Goal: Transaction & Acquisition: Purchase product/service

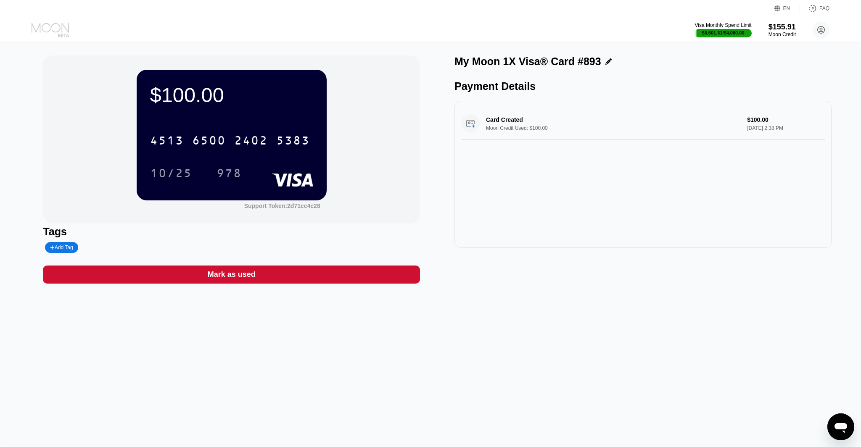
click at [41, 23] on icon at bounding box center [51, 30] width 39 height 15
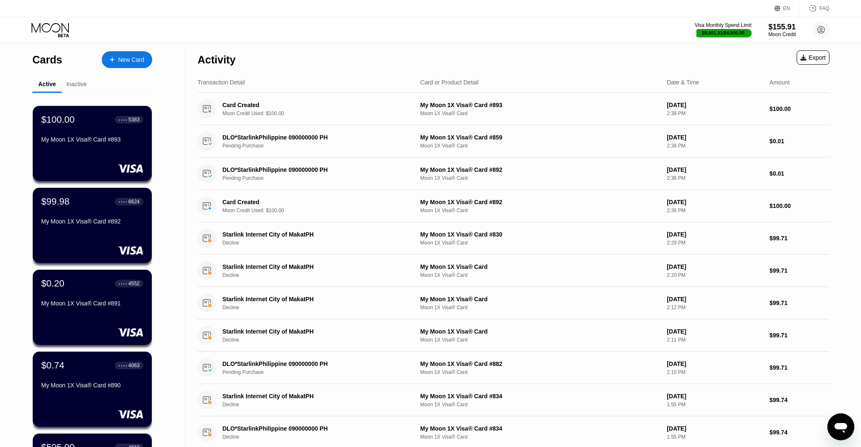
scroll to position [0, 0]
click at [128, 55] on div "New Card" at bounding box center [127, 59] width 50 height 17
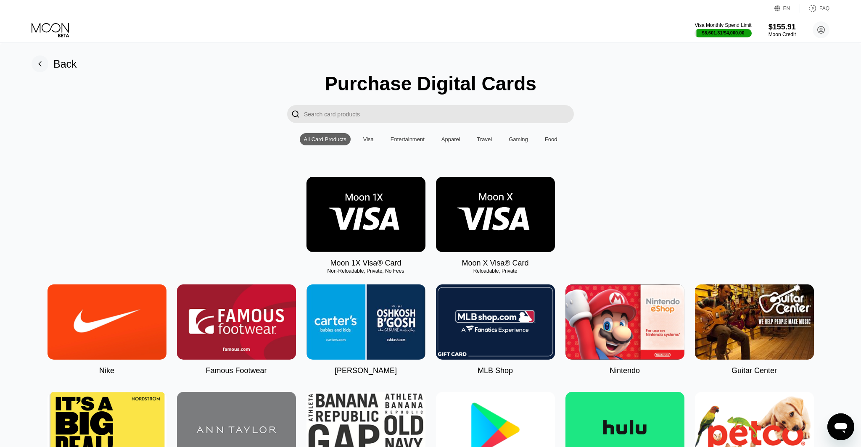
click at [373, 222] on img at bounding box center [366, 214] width 119 height 75
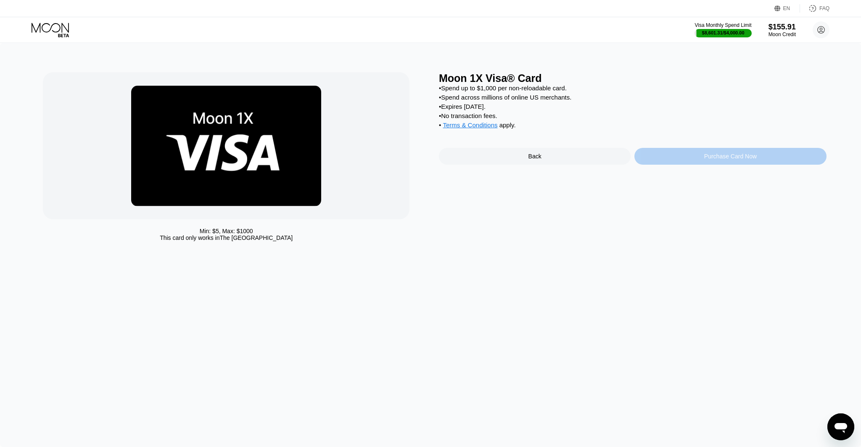
click at [696, 155] on div "Purchase Card Now" at bounding box center [731, 156] width 192 height 17
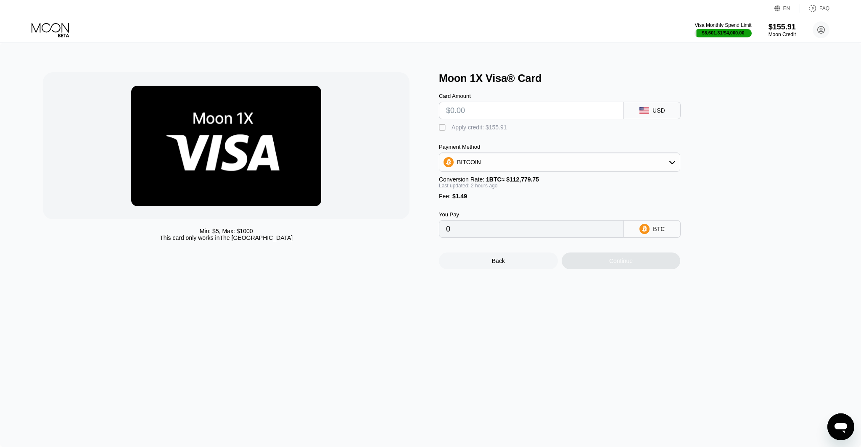
click at [455, 114] on input "text" at bounding box center [531, 110] width 171 height 17
type input "$1"
type input "0.00002215"
type input "$10"
type input "0.00010219"
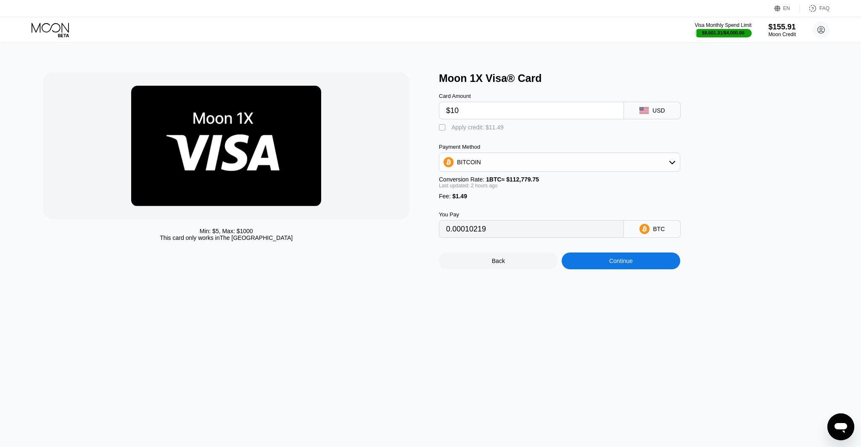
type input "$100"
type input "0.00090260"
type input "$100"
click at [438, 125] on div "Min: $ 5 , Max: $ 1000 This card only works in The United States Moon 1X Visa® …" at bounding box center [430, 170] width 775 height 197
click at [441, 125] on div "" at bounding box center [443, 128] width 8 height 8
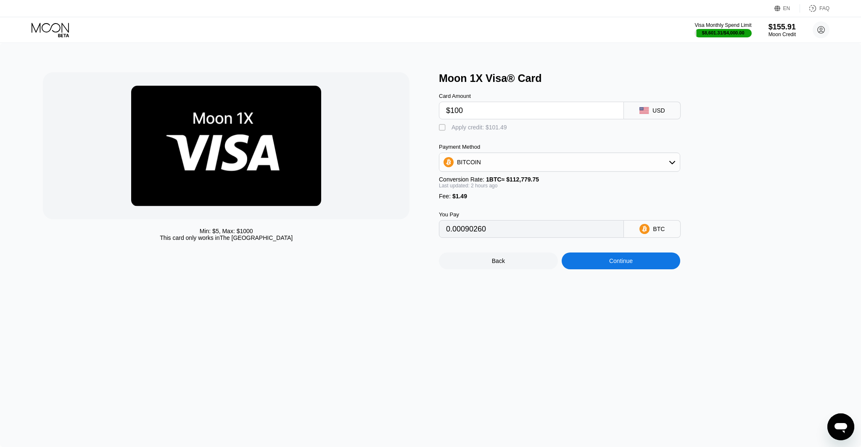
type input "0"
click at [609, 258] on div "Continue" at bounding box center [621, 261] width 119 height 17
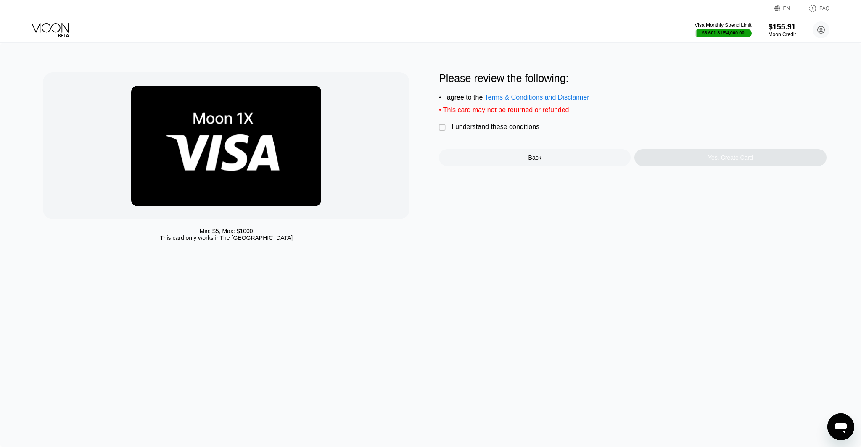
click at [456, 125] on div "I understand these conditions" at bounding box center [496, 127] width 88 height 8
click at [697, 159] on div "Yes, Create Card" at bounding box center [731, 157] width 192 height 17
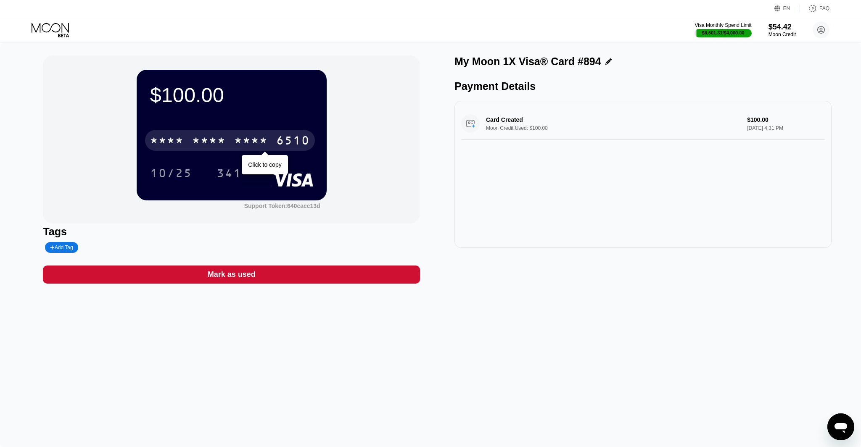
click at [283, 148] on div "6510" at bounding box center [293, 141] width 34 height 13
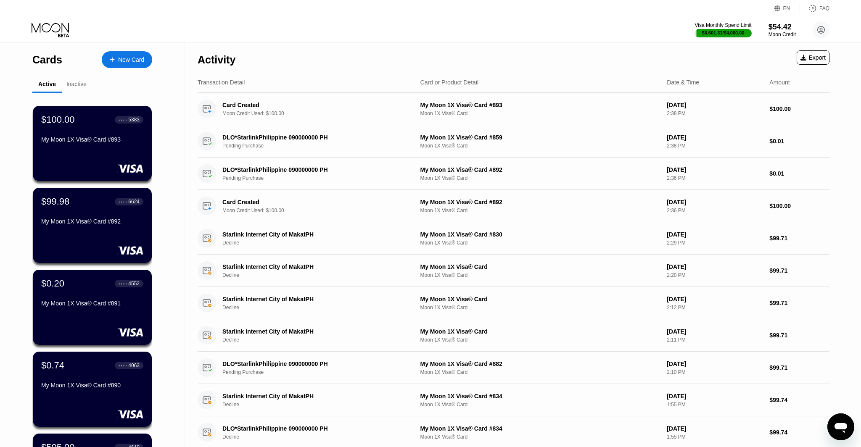
click at [96, 86] on div "Active Inactive" at bounding box center [92, 85] width 120 height 16
click at [78, 85] on div "Inactive" at bounding box center [76, 84] width 20 height 7
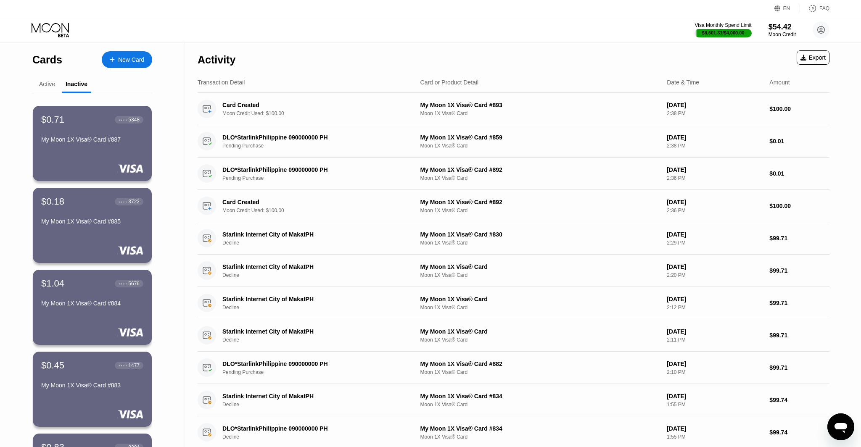
click at [47, 85] on div "Active" at bounding box center [47, 84] width 16 height 7
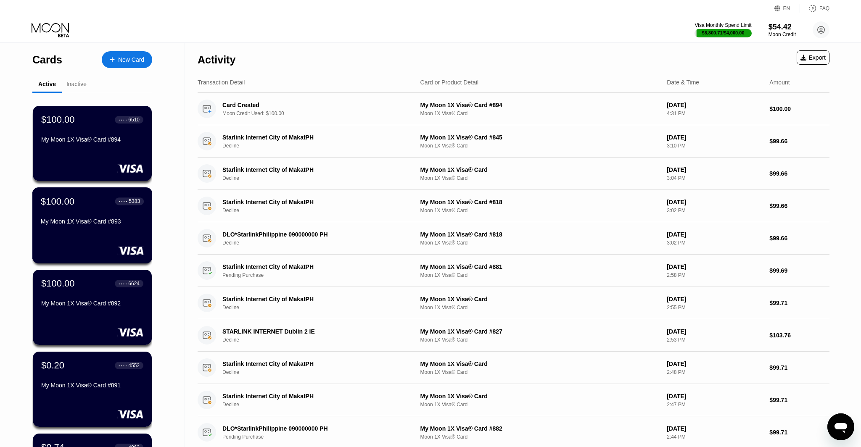
click at [126, 219] on div "My Moon 1X Visa® Card #893" at bounding box center [92, 221] width 103 height 7
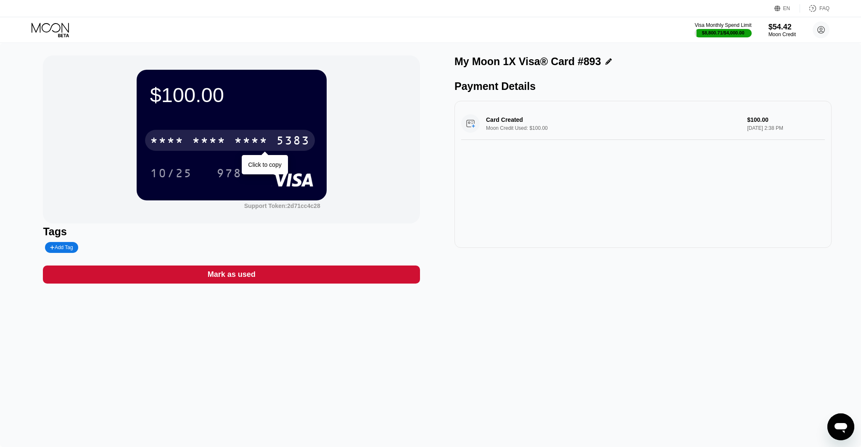
click at [212, 134] on div "* * * * * * * * * * * * 5383" at bounding box center [230, 140] width 170 height 21
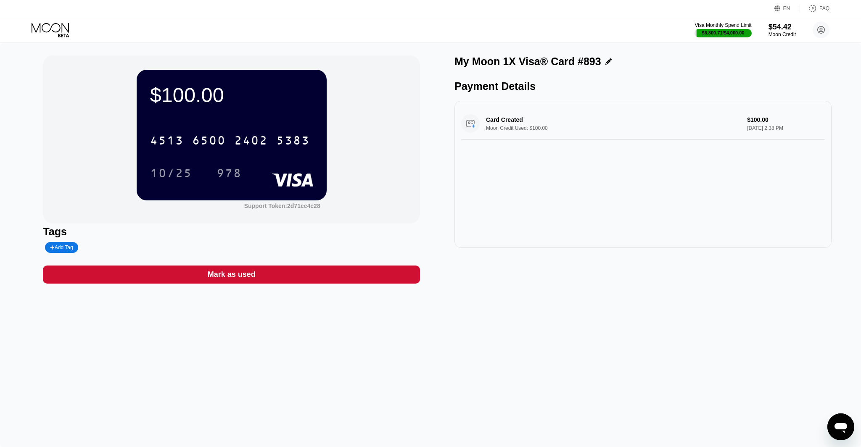
click at [55, 16] on div "EN Language Select an item Save FAQ" at bounding box center [430, 8] width 861 height 17
click at [52, 28] on icon at bounding box center [51, 30] width 39 height 15
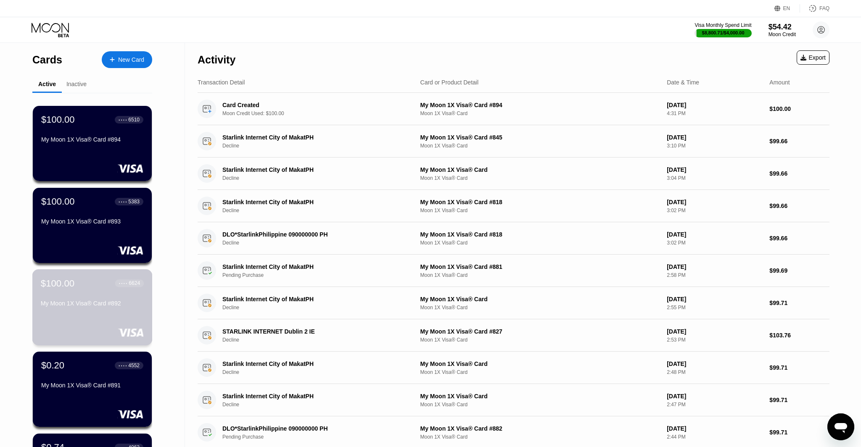
click at [133, 294] on div "$100.00 ● ● ● ● 6624 My Moon 1X Visa® Card #892" at bounding box center [92, 294] width 103 height 32
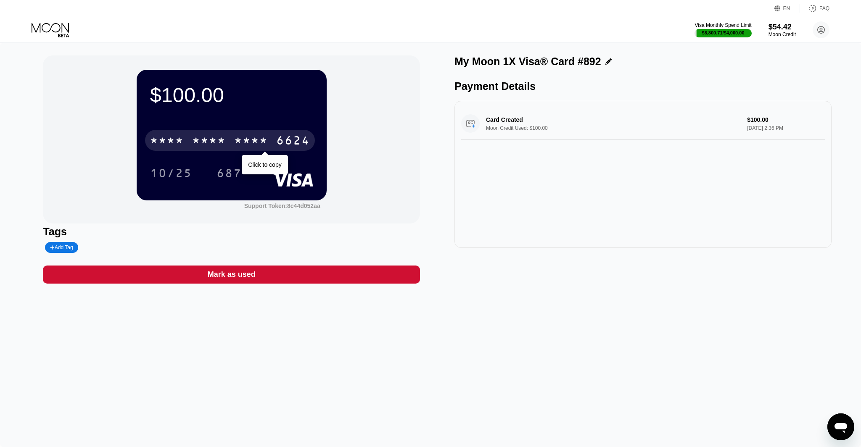
click at [294, 137] on div "6624" at bounding box center [293, 141] width 34 height 13
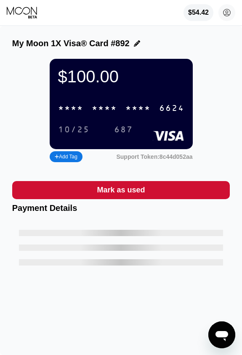
click at [123, 110] on div "* * * * * * * * * * * * 6624" at bounding box center [121, 108] width 136 height 17
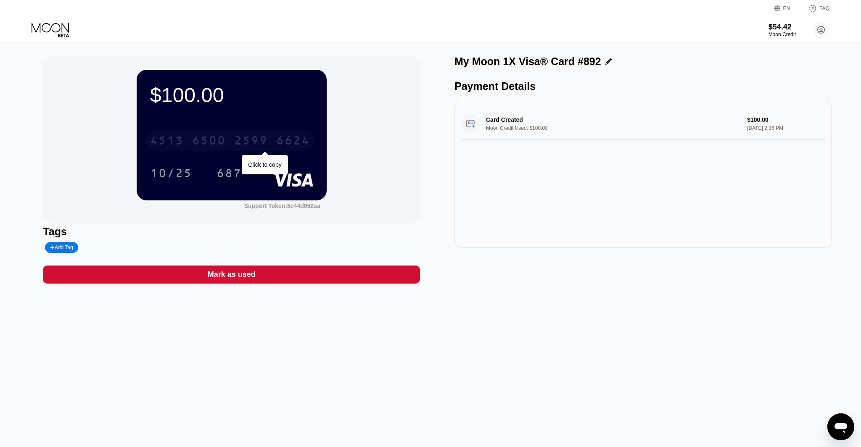
click at [241, 145] on div "2599" at bounding box center [251, 141] width 34 height 13
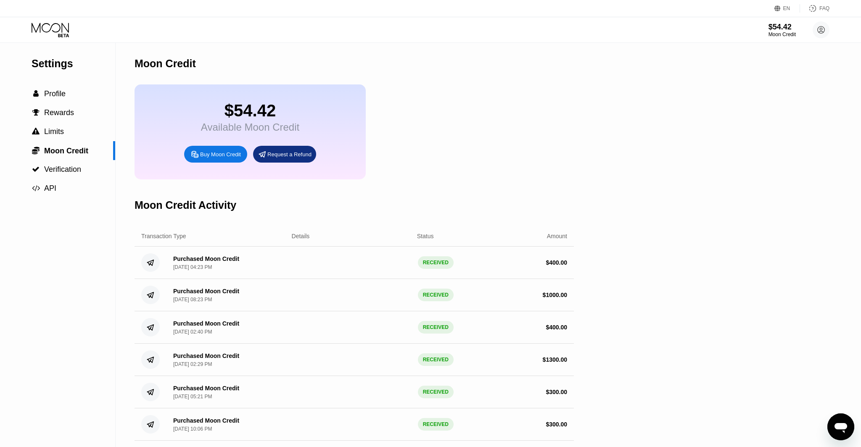
scroll to position [7, 0]
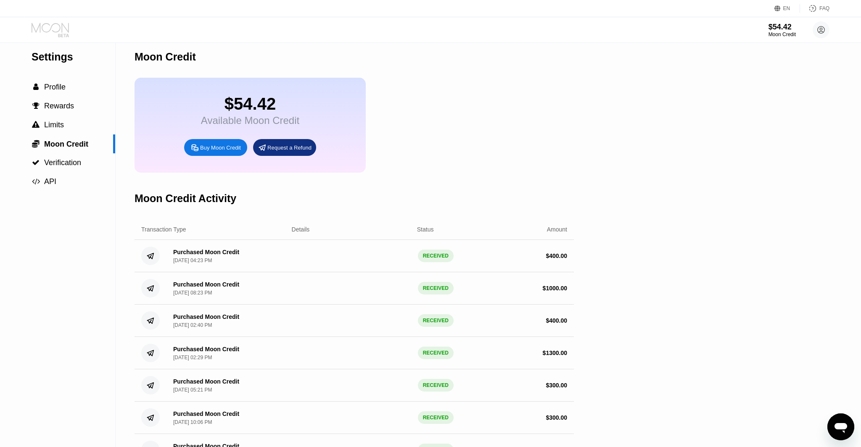
click at [67, 27] on icon at bounding box center [51, 30] width 39 height 15
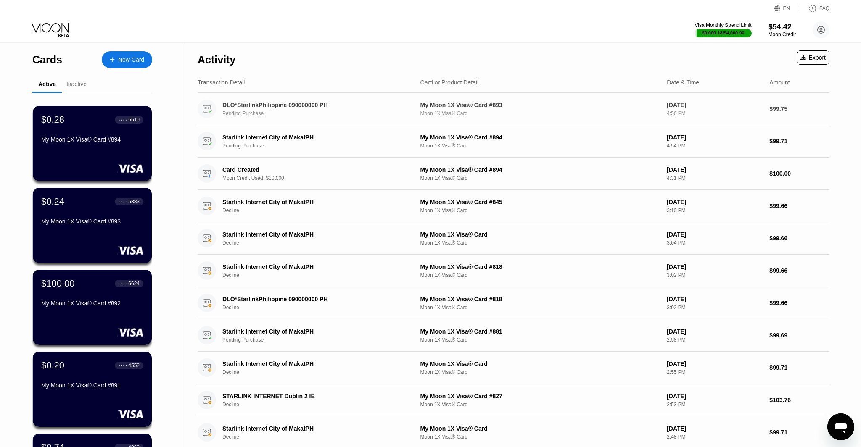
click at [291, 118] on div "DLO*StarlinkPhilippine 090000000 PH Pending Purchase" at bounding box center [306, 109] width 216 height 19
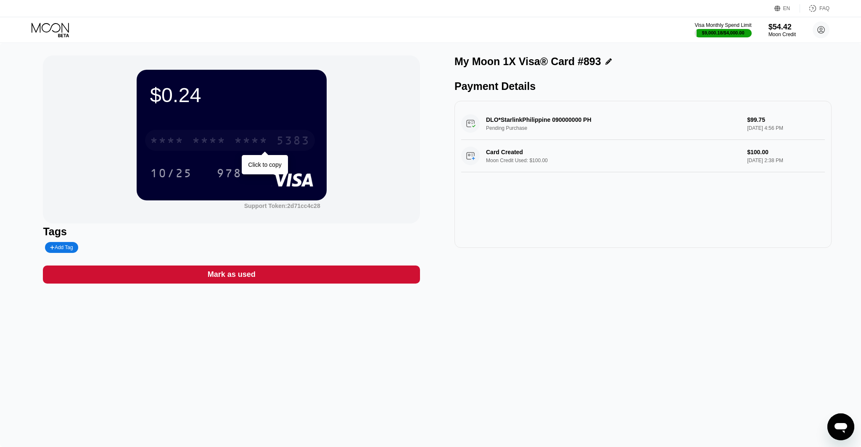
click at [283, 142] on div "5383" at bounding box center [293, 141] width 34 height 13
click at [45, 29] on icon at bounding box center [51, 30] width 39 height 15
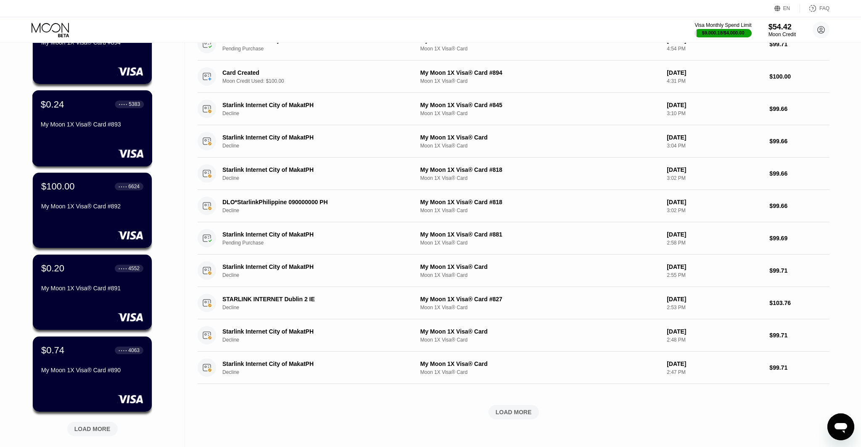
scroll to position [98, 0]
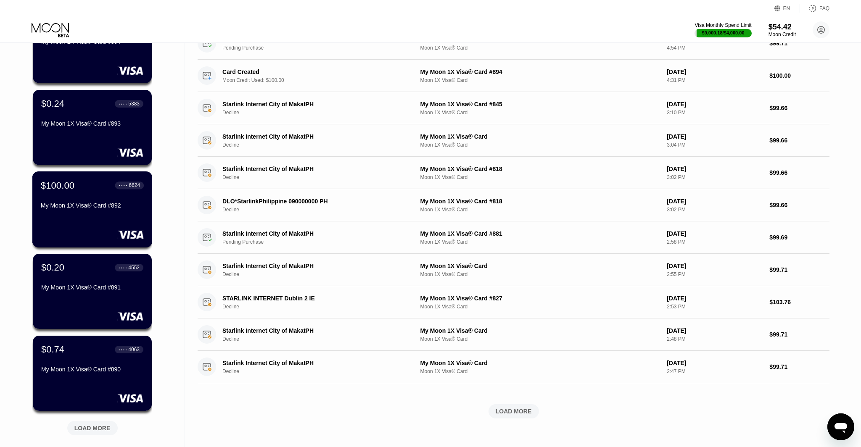
click at [125, 196] on div "$100.00 ● ● ● ● 6624 My Moon 1X Visa® Card #892" at bounding box center [92, 196] width 103 height 32
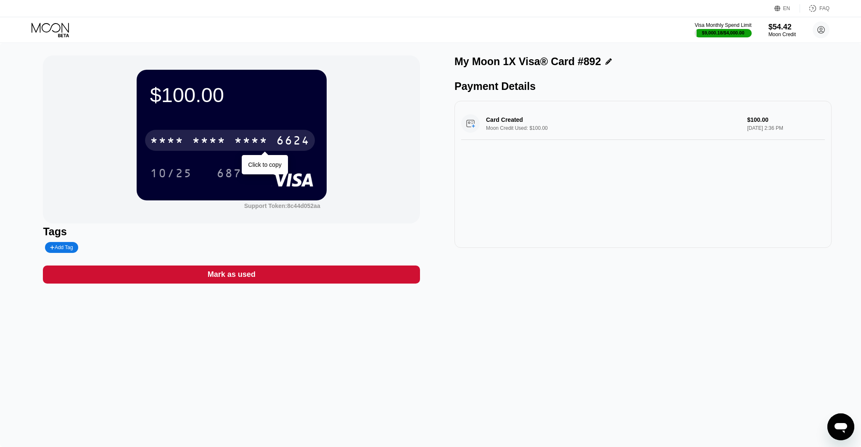
click at [262, 145] on div "* * * *" at bounding box center [251, 141] width 34 height 13
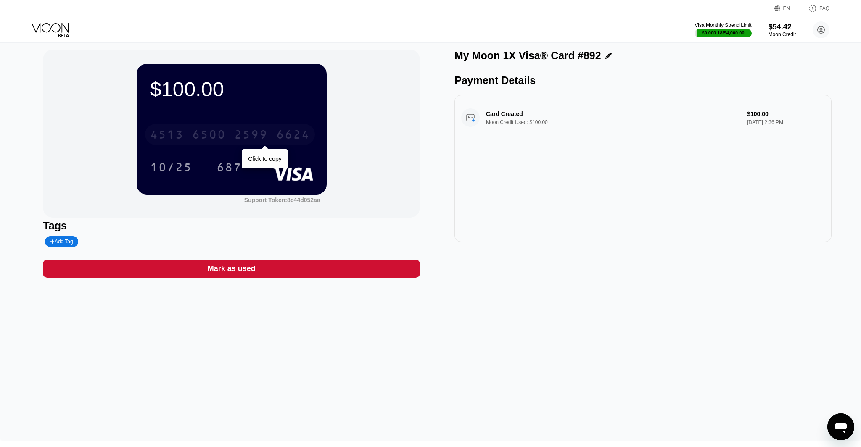
click at [269, 137] on div "4513 6500 2599 6624" at bounding box center [230, 134] width 170 height 21
click at [269, 137] on div "* * * * * * * * * * * * 6624" at bounding box center [230, 134] width 170 height 21
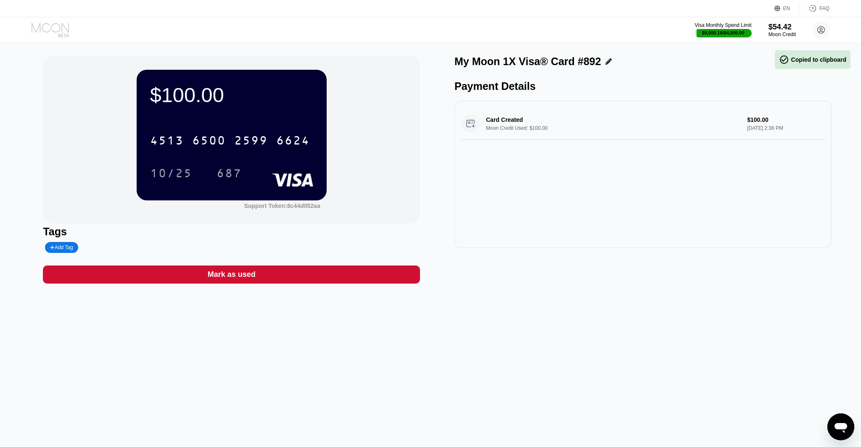
click at [51, 25] on icon at bounding box center [51, 30] width 39 height 15
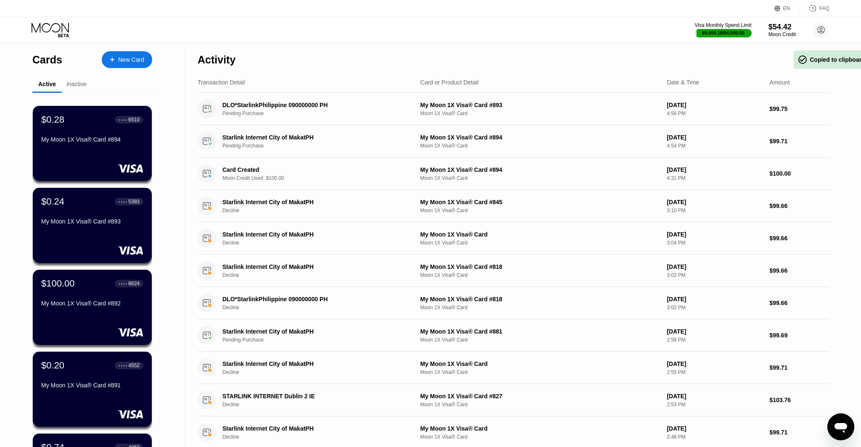
click at [69, 90] on div "Inactive" at bounding box center [76, 85] width 29 height 16
click at [74, 88] on div "Inactive" at bounding box center [76, 85] width 29 height 16
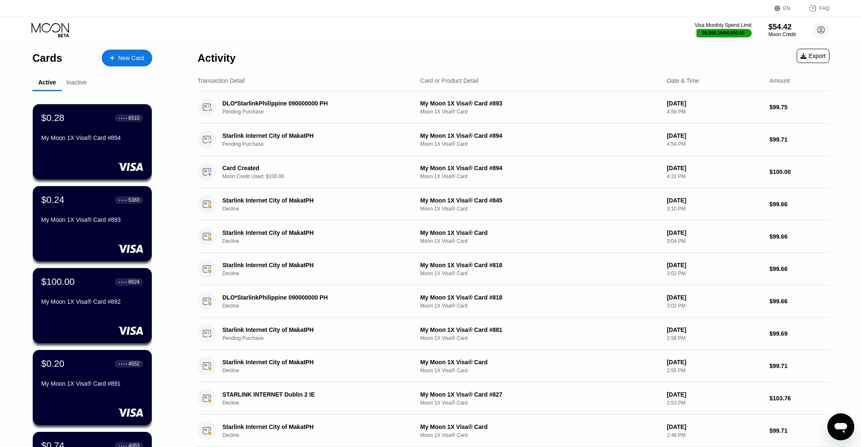
click at [74, 88] on div "Inactive" at bounding box center [76, 83] width 29 height 16
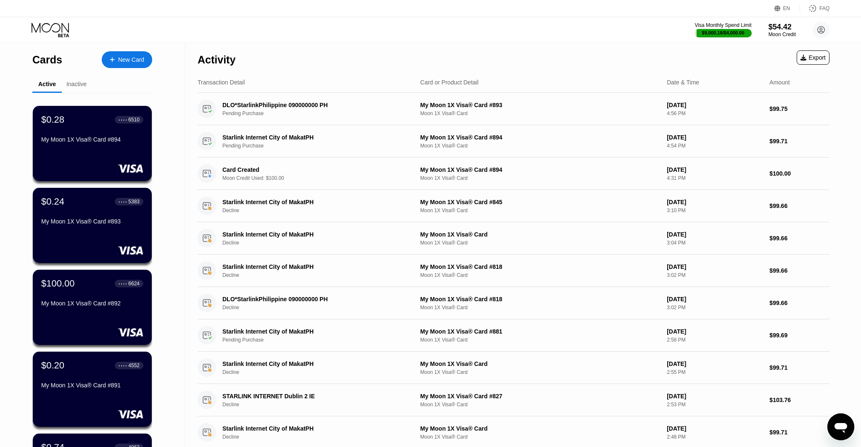
click at [77, 84] on div "Inactive" at bounding box center [76, 84] width 20 height 7
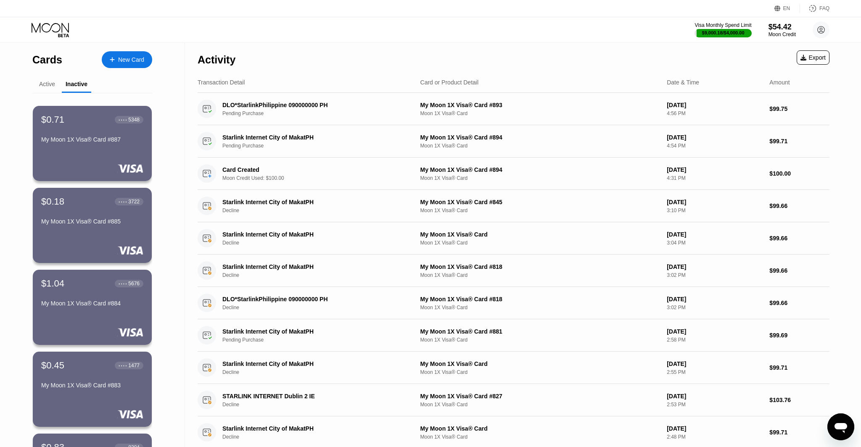
click at [52, 88] on div "Active" at bounding box center [46, 85] width 29 height 16
click at [48, 87] on div "Active" at bounding box center [47, 84] width 16 height 7
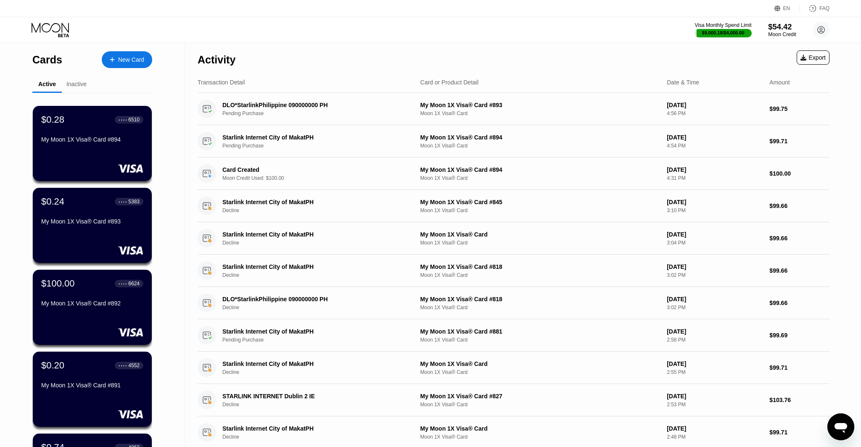
click at [782, 37] on div "Moon Credit" at bounding box center [782, 35] width 28 height 6
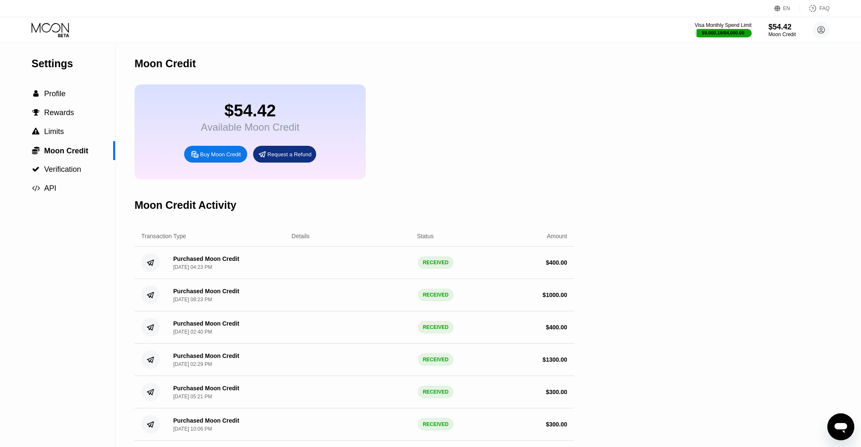
click at [193, 164] on div "$54.42 Available Moon Credit Buy Moon Credit Request a Refund" at bounding box center [250, 132] width 231 height 95
click at [204, 157] on div "Buy Moon Credit" at bounding box center [220, 154] width 41 height 7
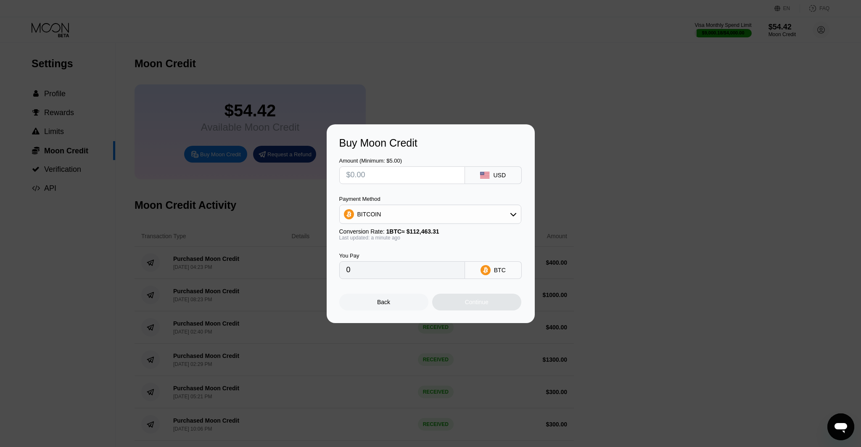
click at [432, 223] on div "BITCOIN" at bounding box center [430, 214] width 182 height 19
click at [417, 217] on div "BITCOIN" at bounding box center [430, 214] width 181 height 17
click at [395, 246] on div "BITCOIN USDT on TRON" at bounding box center [430, 246] width 182 height 41
drag, startPoint x: 397, startPoint y: 252, endPoint x: 385, endPoint y: 233, distance: 22.9
click at [397, 252] on div "USDT on TRON" at bounding box center [430, 256] width 177 height 17
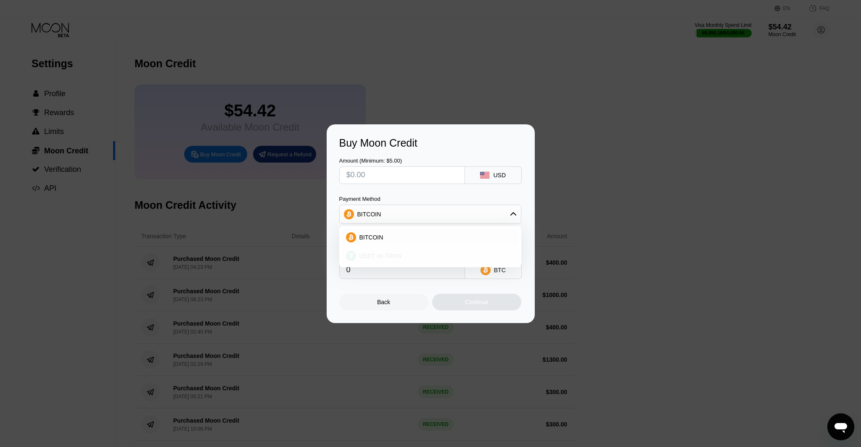
type input "0.00"
click at [381, 171] on input "text" at bounding box center [401, 175] width 111 height 17
type input "$4"
type input "4.04"
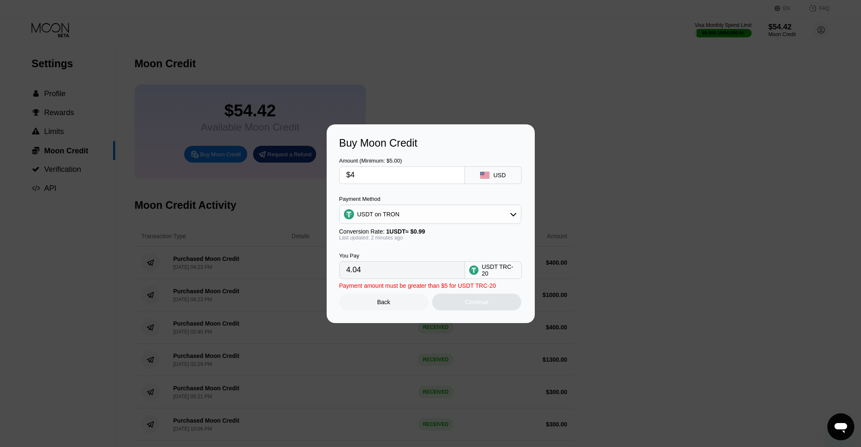
type input "$40"
type input "40.40"
type input "$400"
type input "404.04"
type input "$400"
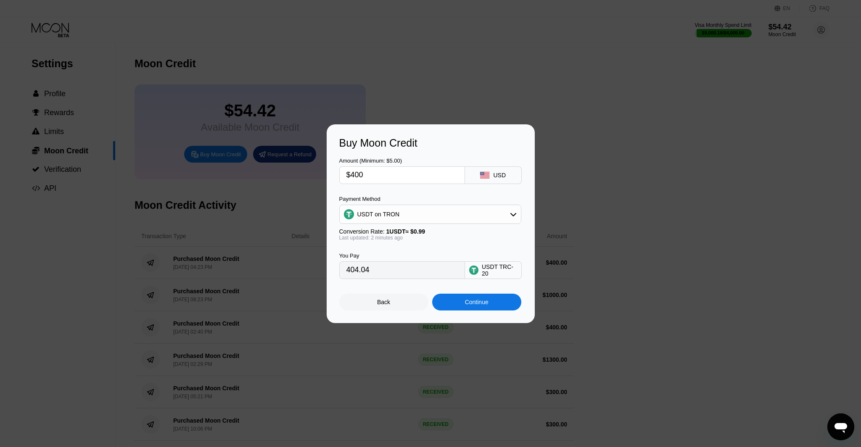
click at [492, 299] on div "Continue" at bounding box center [476, 302] width 89 height 17
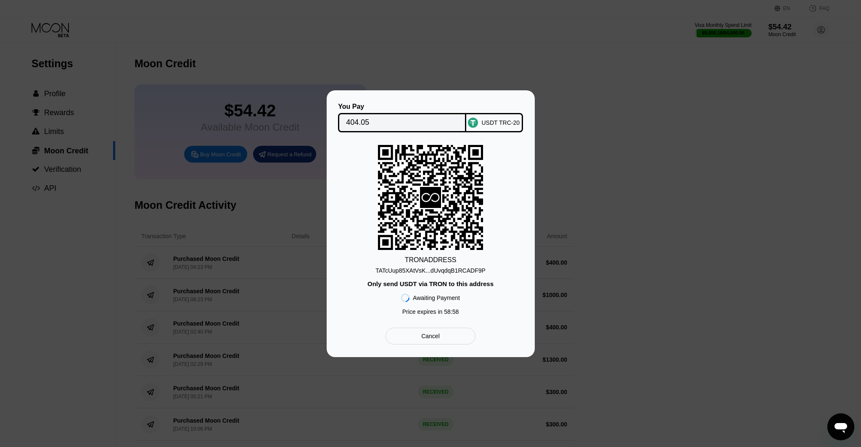
click at [439, 270] on div "TATcUup85XAtVsK...dUvqdqB1RCADF9P" at bounding box center [431, 270] width 110 height 7
click at [460, 267] on div "TATcUup85XAtVsK...dUvqdqB1RCADF9P" at bounding box center [431, 270] width 110 height 7
click at [463, 270] on div "TATcUup85XAtVsK...dUvqdqB1RCADF9P" at bounding box center [431, 270] width 110 height 7
click at [441, 270] on div "TATcUup85XAtVsK...dUvqdqB1RCADF9P" at bounding box center [431, 270] width 110 height 7
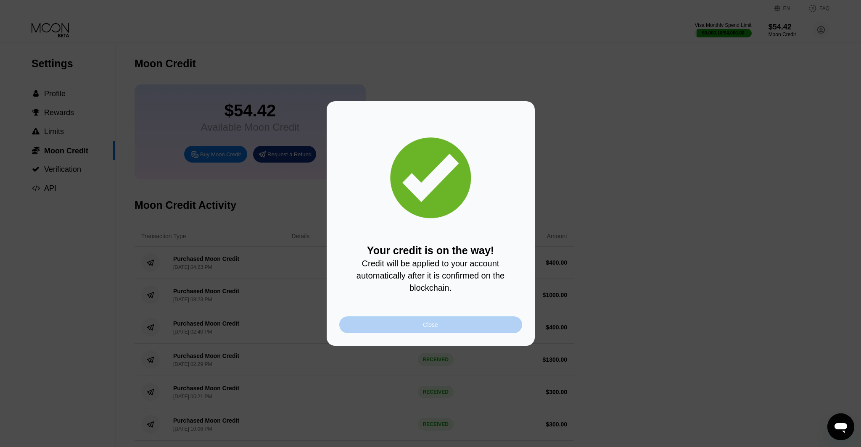
click at [421, 329] on div "Close" at bounding box center [430, 325] width 183 height 17
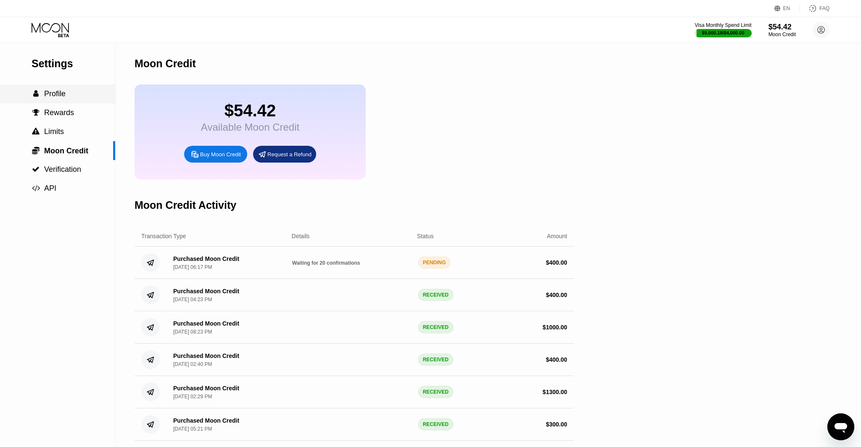
click at [58, 101] on div " Profile" at bounding box center [57, 94] width 115 height 19
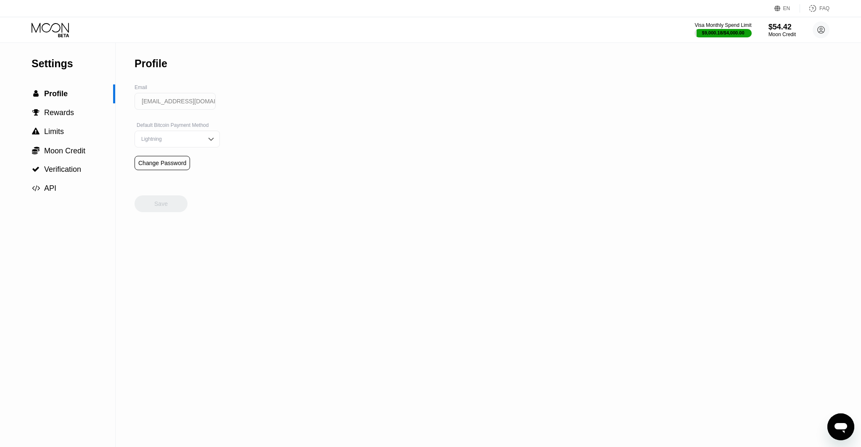
click at [56, 45] on div "Settings  Profile  Rewards  Limits  Moon Credit  Verification  API" at bounding box center [57, 120] width 115 height 155
click at [56, 30] on icon at bounding box center [51, 30] width 39 height 15
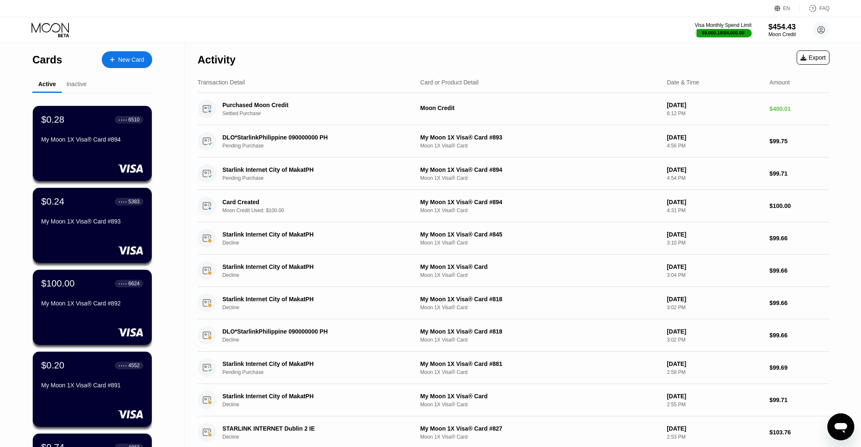
click at [115, 55] on div "New Card" at bounding box center [127, 59] width 50 height 17
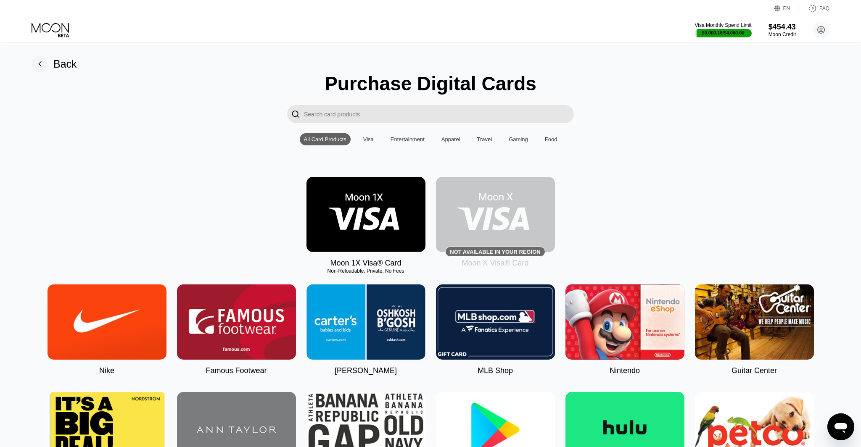
click at [368, 206] on img at bounding box center [366, 214] width 119 height 75
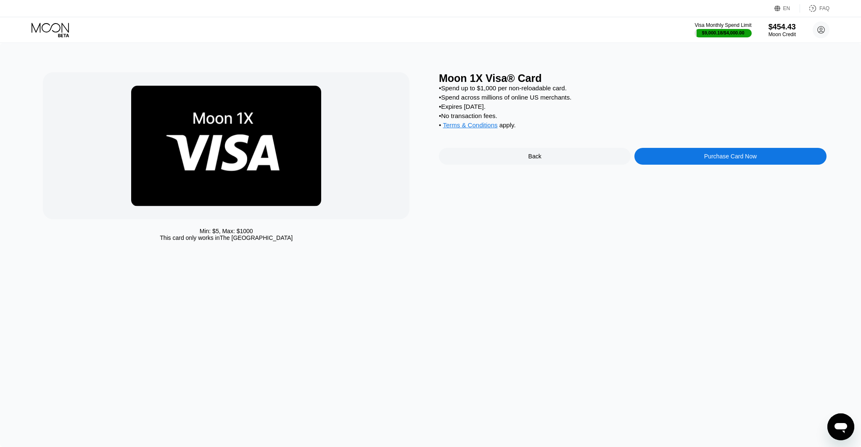
click at [705, 159] on div "Purchase Card Now" at bounding box center [730, 156] width 53 height 7
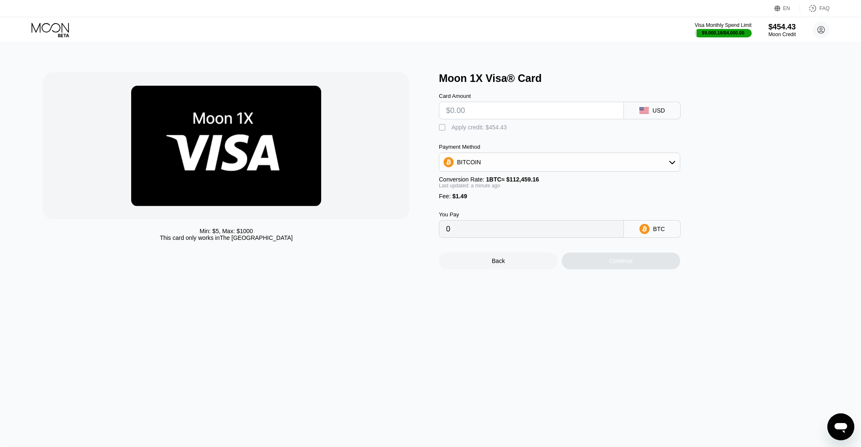
drag, startPoint x: 514, startPoint y: 101, endPoint x: 510, endPoint y: 106, distance: 5.7
click at [514, 101] on div "Card Amount" at bounding box center [531, 106] width 185 height 26
click at [510, 109] on input "text" at bounding box center [531, 110] width 171 height 17
type input "$2"
type input "0.00003104"
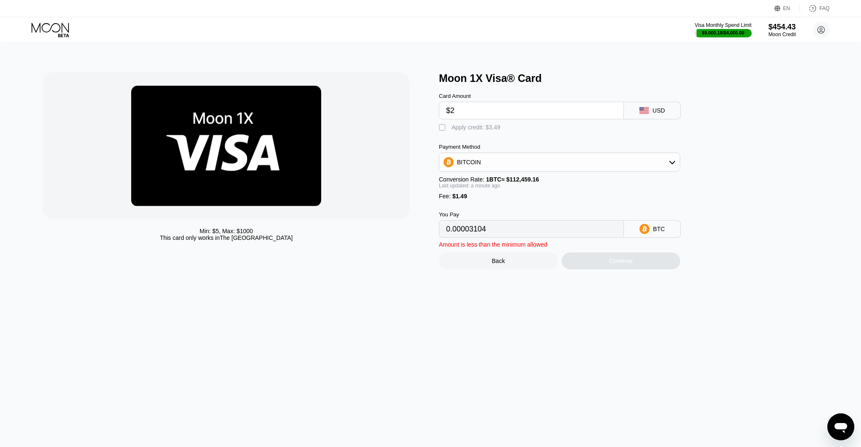
type input "$20"
type input "0.00019110"
type input "$200"
type input "0.00179168"
type input "$200"
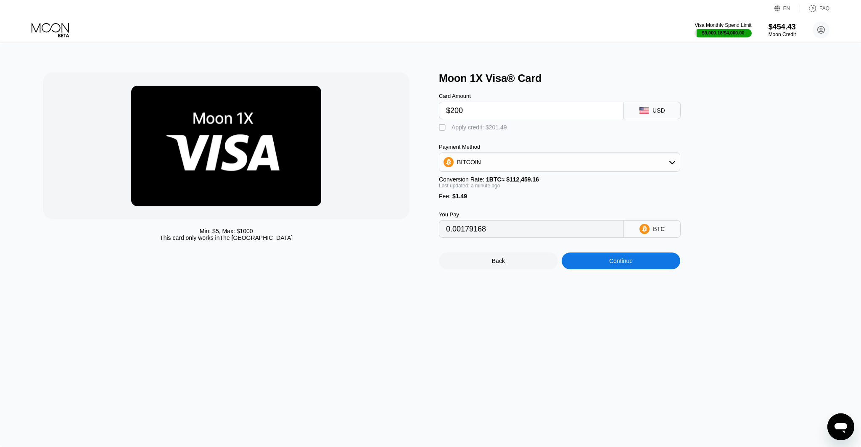
click at [442, 125] on div "" at bounding box center [443, 128] width 8 height 8
type input "0"
click at [608, 259] on div "Continue" at bounding box center [621, 261] width 119 height 17
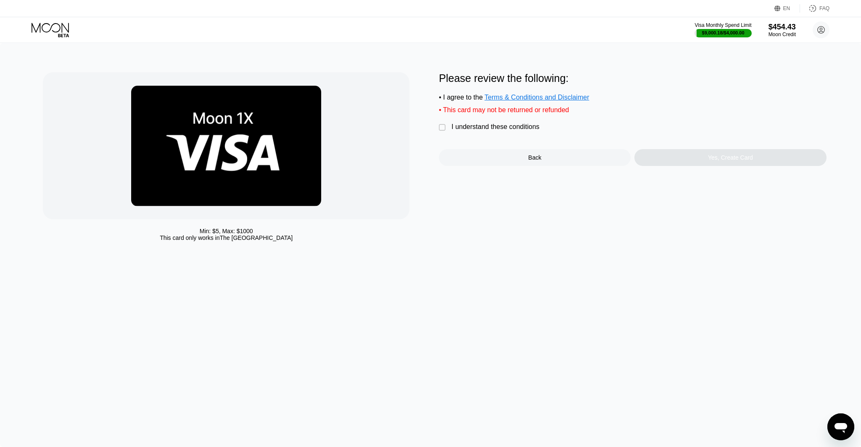
click at [446, 128] on div "" at bounding box center [443, 128] width 8 height 8
click at [711, 163] on div "Yes, Create Card" at bounding box center [731, 157] width 192 height 17
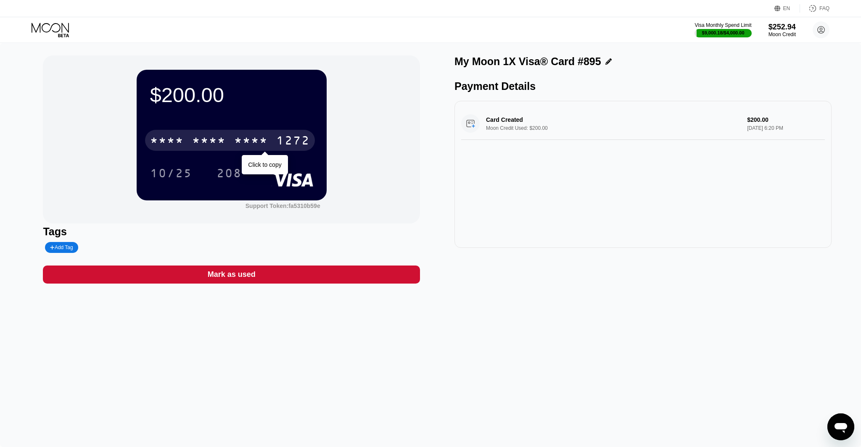
click at [271, 140] on div "* * * * * * * * * * * * 1272" at bounding box center [230, 140] width 170 height 21
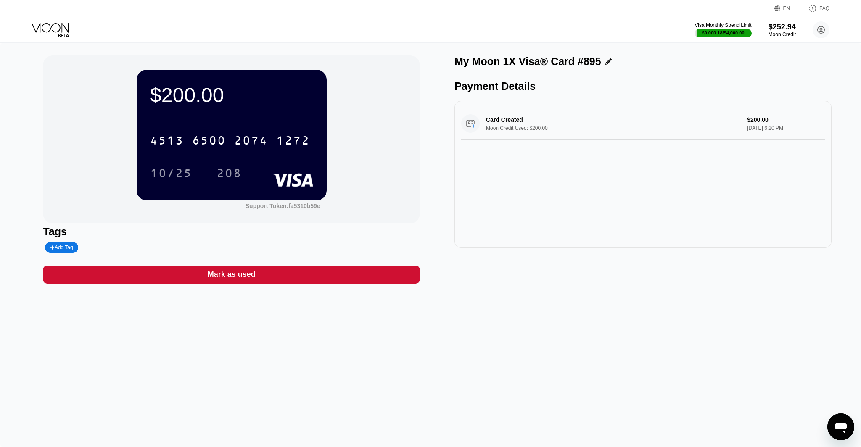
click at [52, 32] on icon at bounding box center [51, 30] width 39 height 15
